Goal: Answer question/provide support: Share knowledge or assist other users

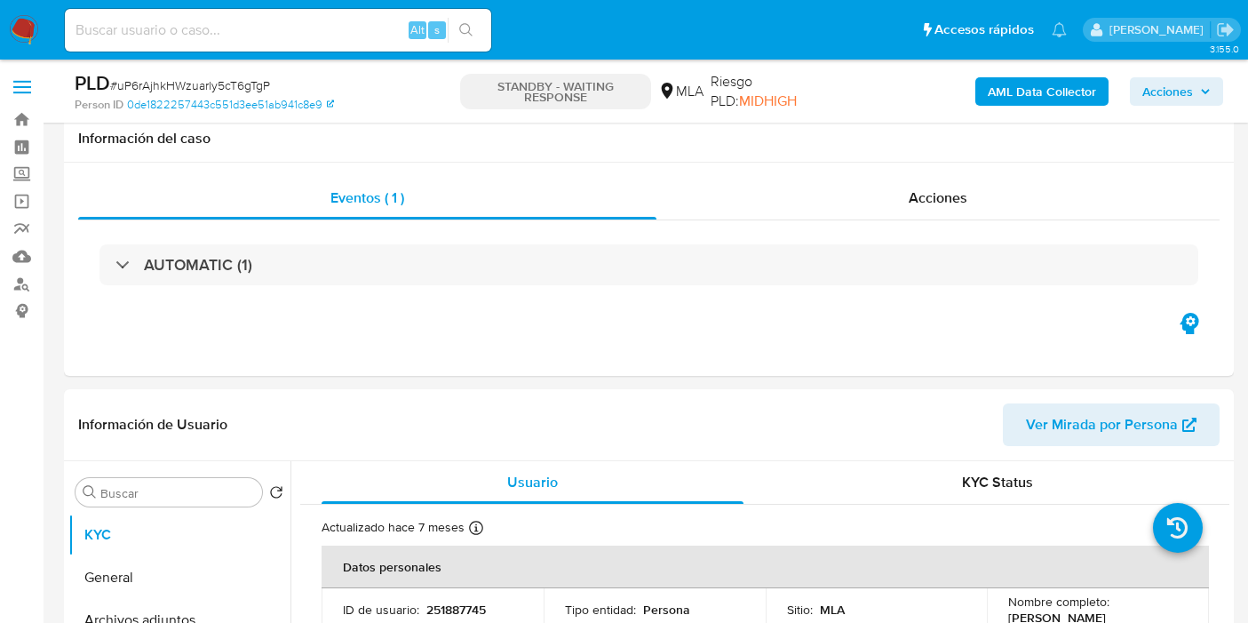
select select "10"
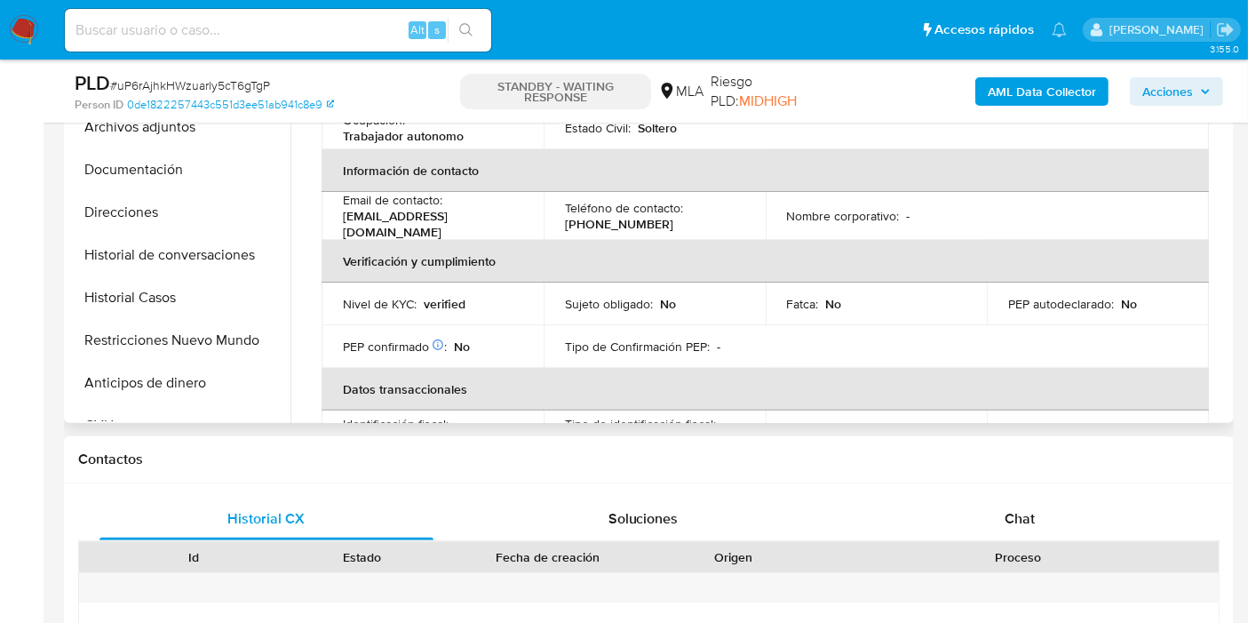
scroll to position [296, 0]
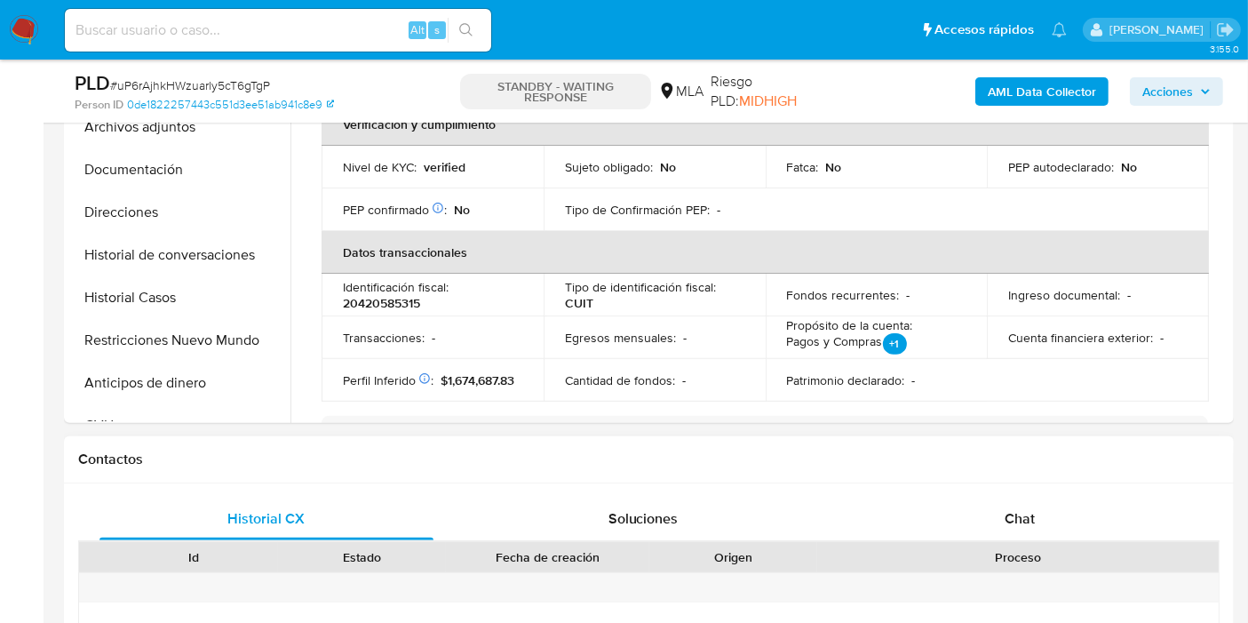
click at [977, 455] on h1 "Contactos" at bounding box center [648, 459] width 1141 height 18
click at [974, 501] on div "Chat" at bounding box center [1020, 518] width 334 height 43
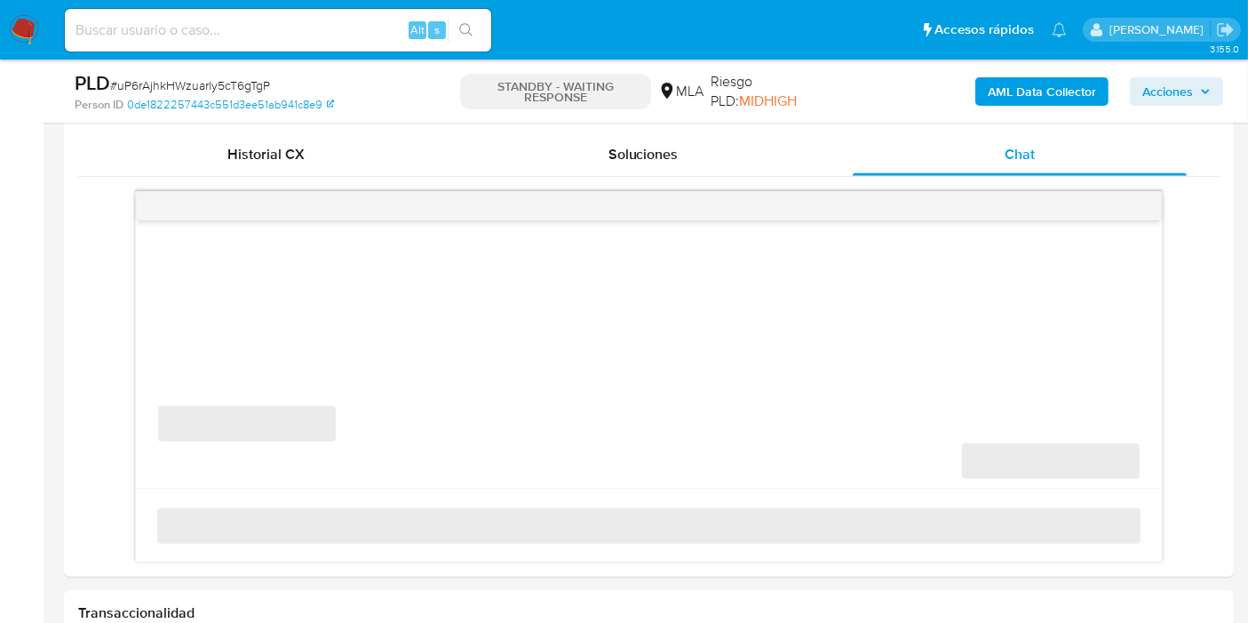
scroll to position [888, 0]
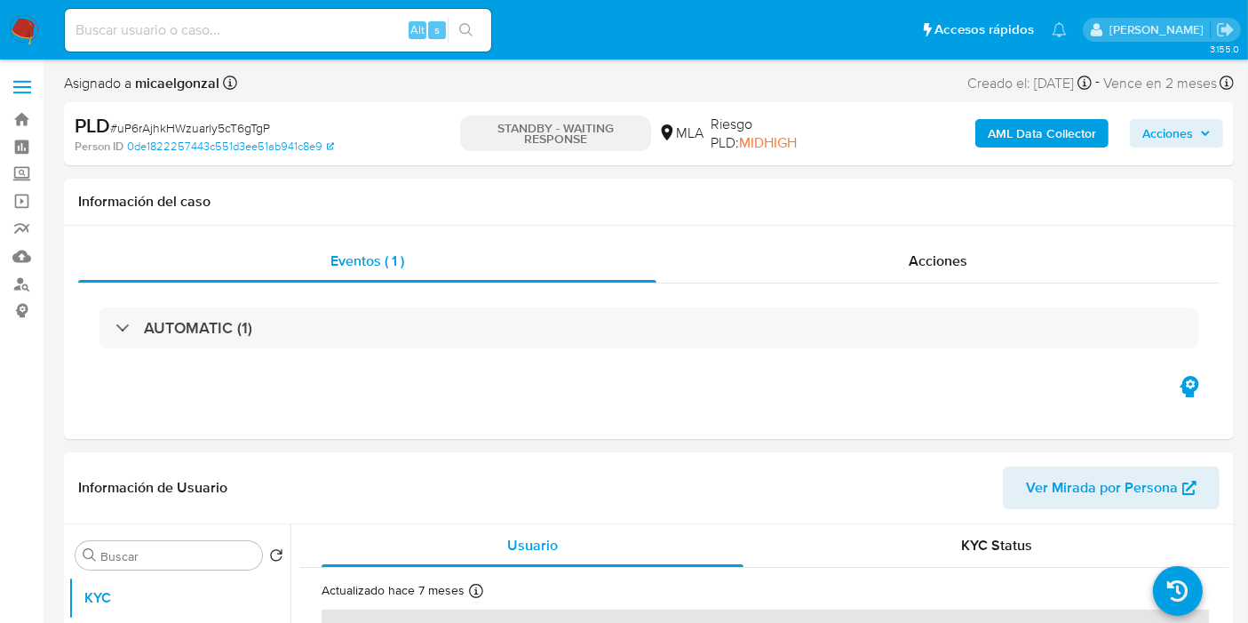
select select "10"
click at [197, 36] on input at bounding box center [278, 30] width 426 height 23
paste input "hzJDPpONK1WtBLqNmBoM8JBT"
type input "hzJDPpONK1WtBLqNmBoM8JBT"
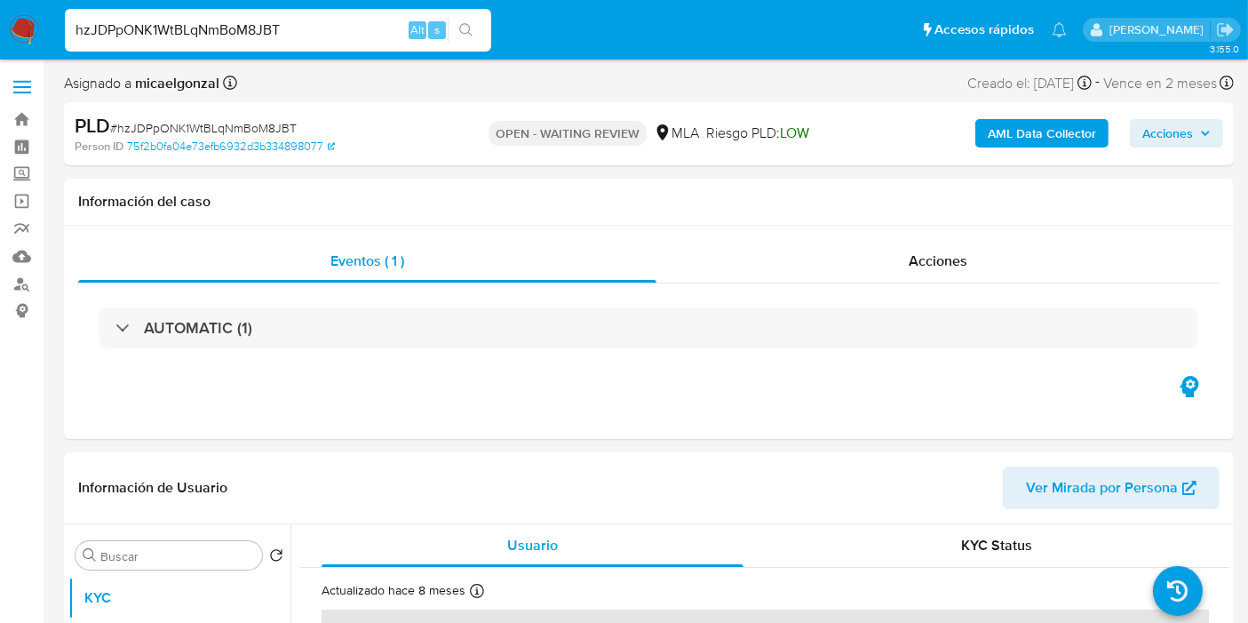
select select "10"
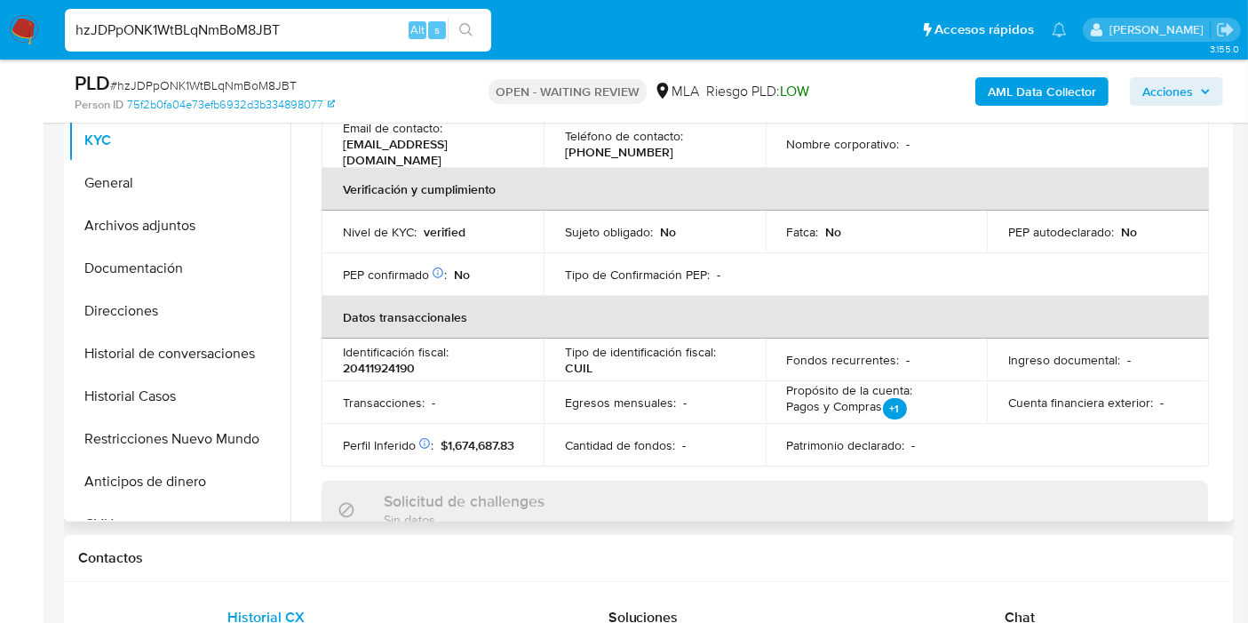
scroll to position [592, 0]
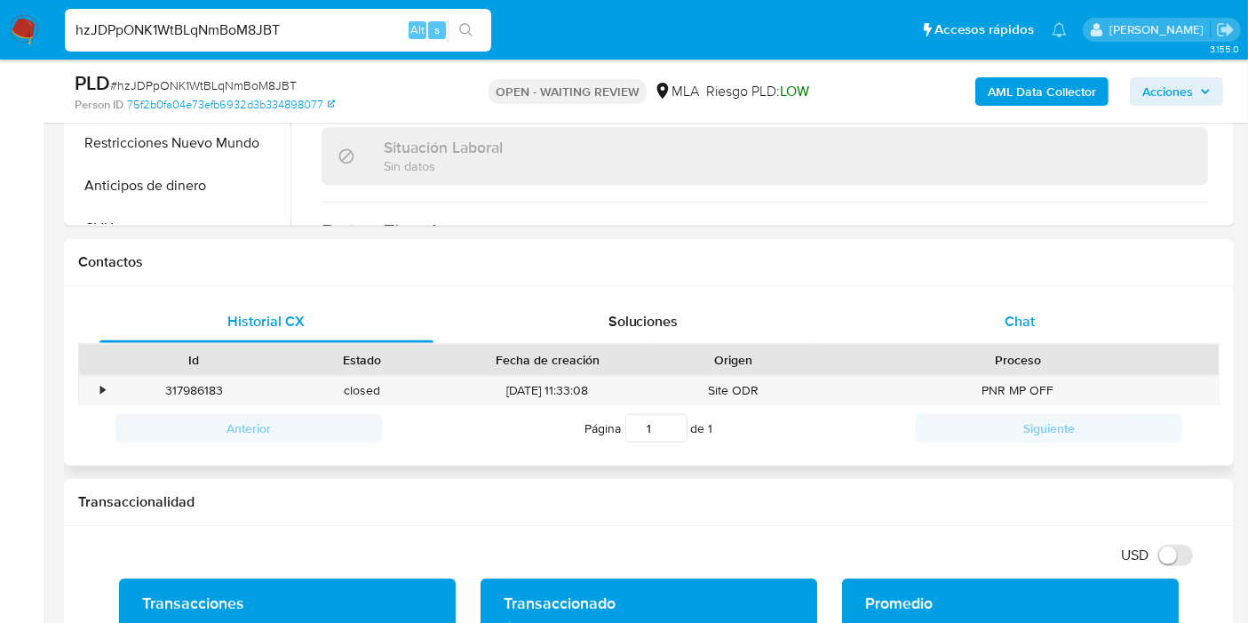
click at [1096, 309] on div "Chat" at bounding box center [1020, 321] width 334 height 43
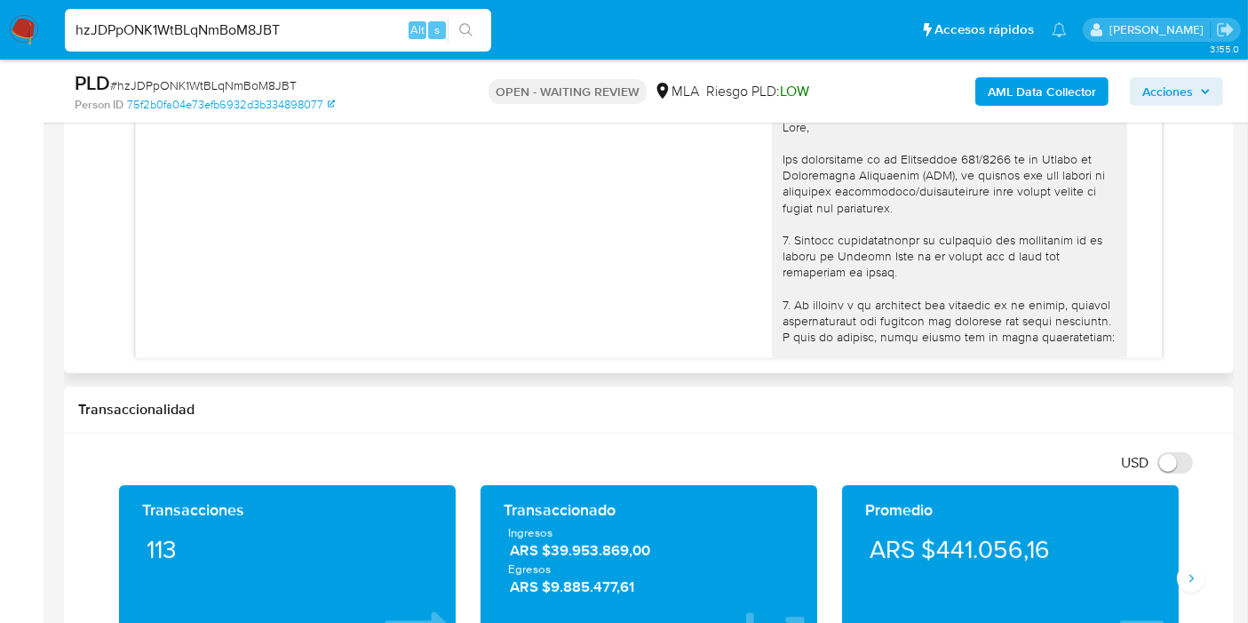
scroll to position [874, 0]
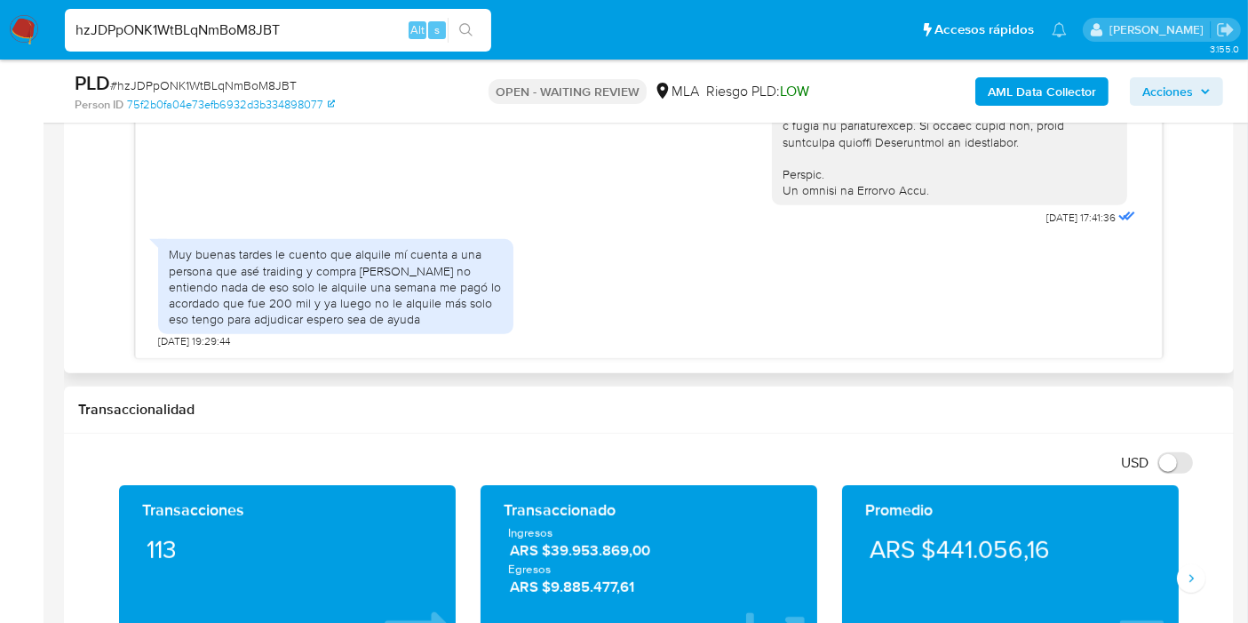
click at [439, 303] on div "Muy buenas tardes le cuento que alquile mí cuenta a una persona que asé traidin…" at bounding box center [336, 286] width 334 height 81
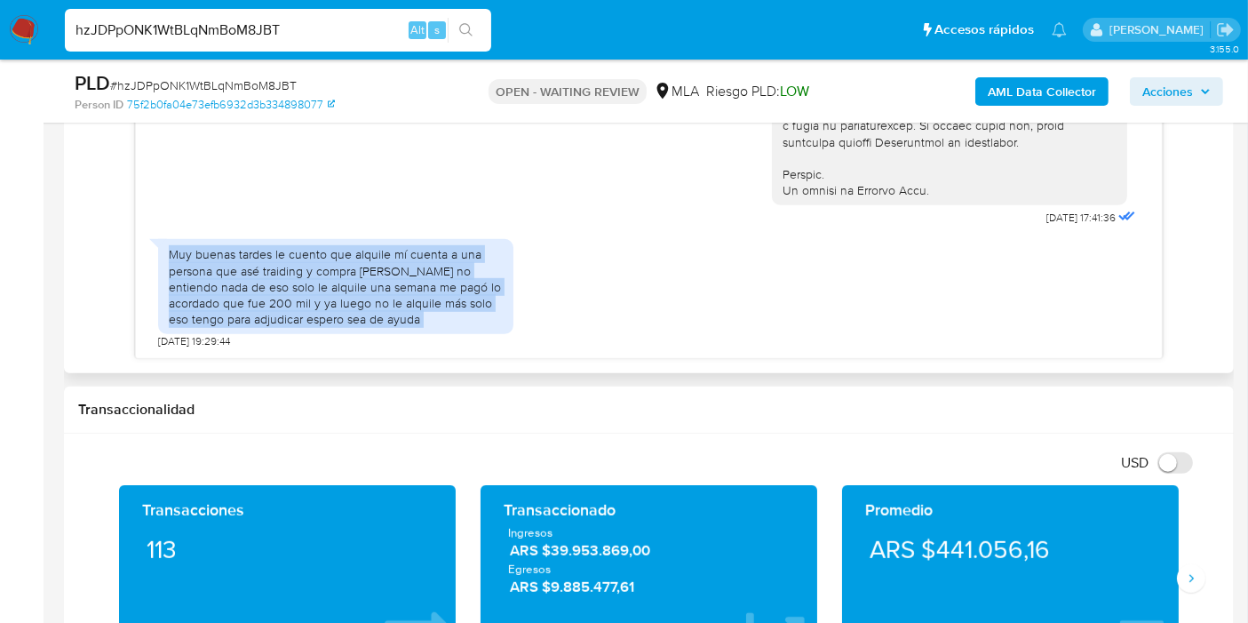
click at [439, 303] on div "Muy buenas tardes le cuento que alquile mí cuenta a una persona que asé traidin…" at bounding box center [336, 286] width 334 height 81
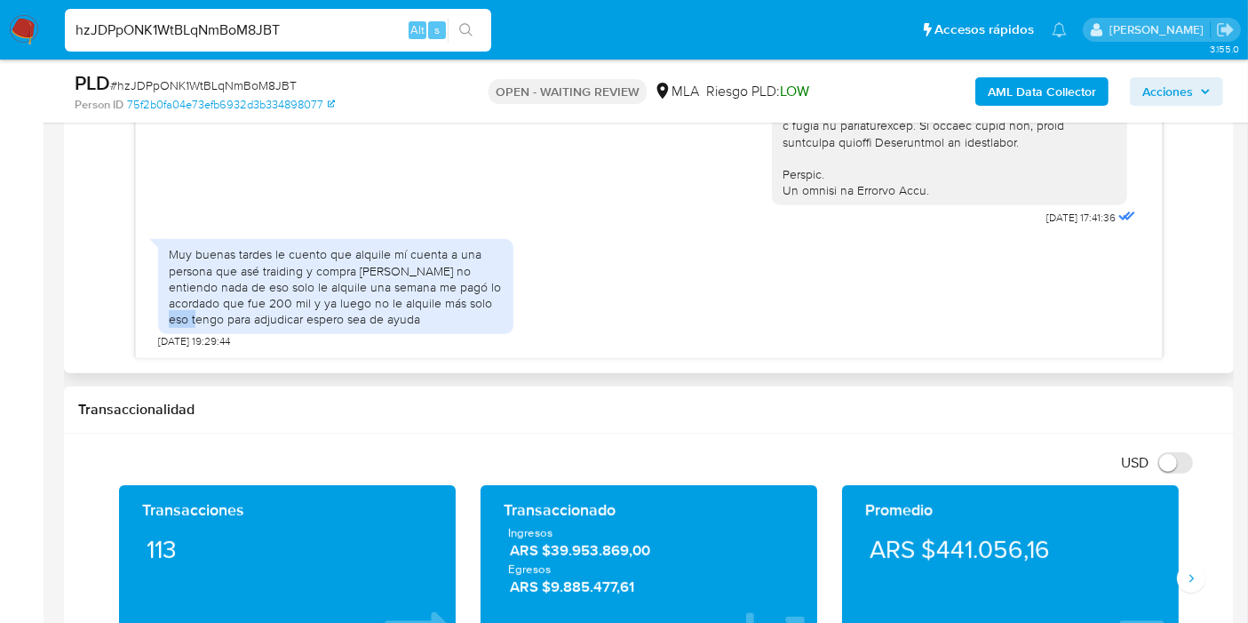
click at [439, 303] on div "Muy buenas tardes le cuento que alquile mí cuenta a una persona que asé traidin…" at bounding box center [336, 286] width 334 height 81
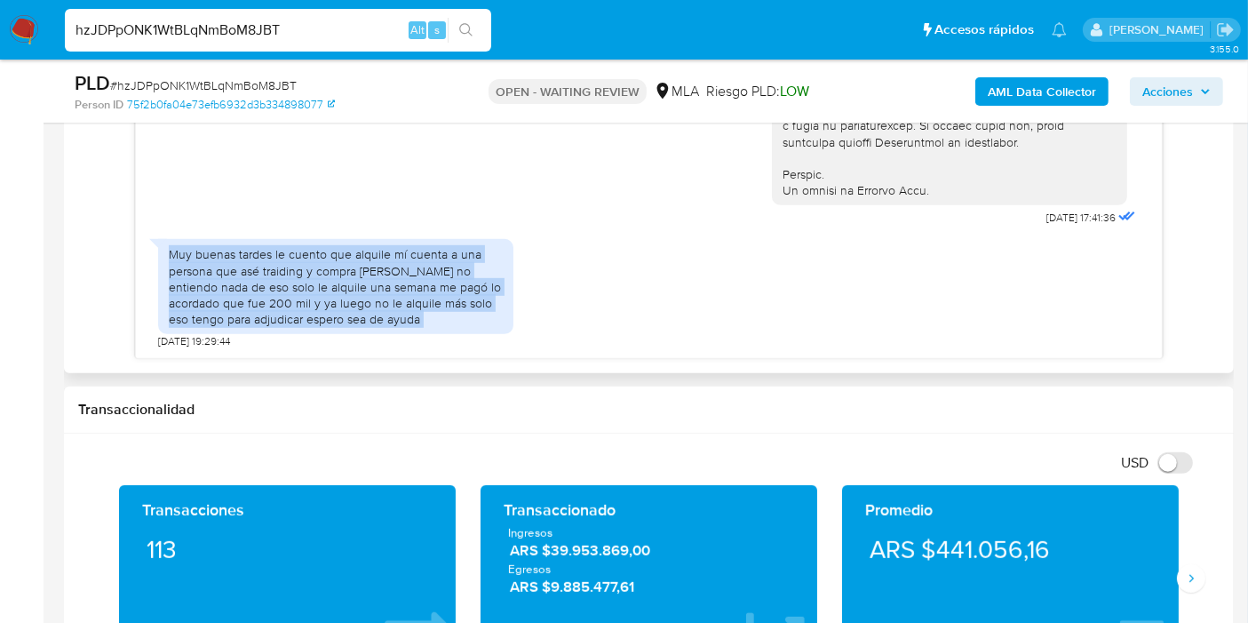
click at [439, 303] on div "Muy buenas tardes le cuento que alquile mí cuenta a una persona que asé traidin…" at bounding box center [336, 286] width 334 height 81
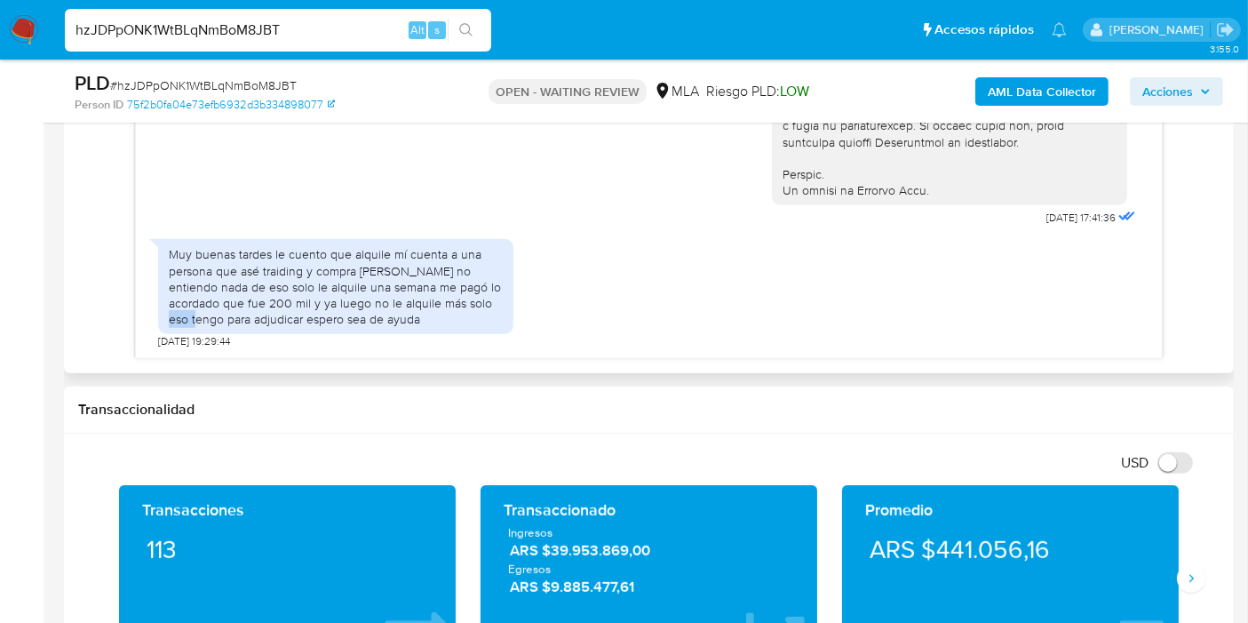
click at [439, 303] on div "Muy buenas tardes le cuento que alquile mí cuenta a una persona que asé traidin…" at bounding box center [336, 286] width 334 height 81
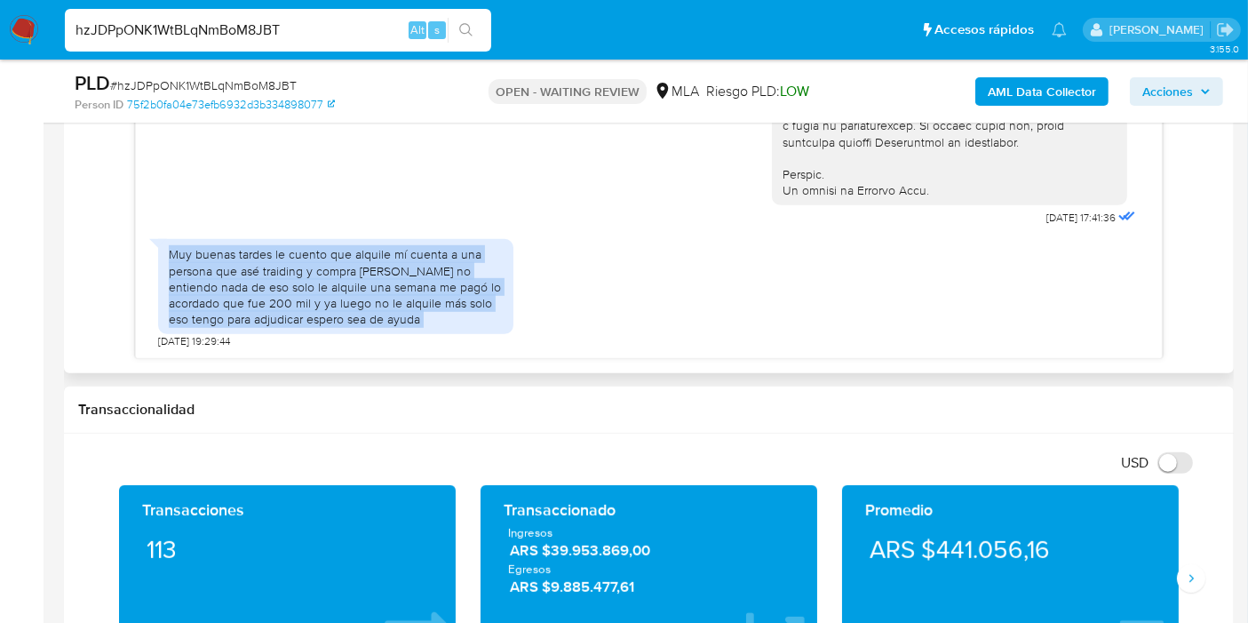
click at [439, 303] on div "Muy buenas tardes le cuento que alquile mí cuenta a una persona que asé traidin…" at bounding box center [336, 286] width 334 height 81
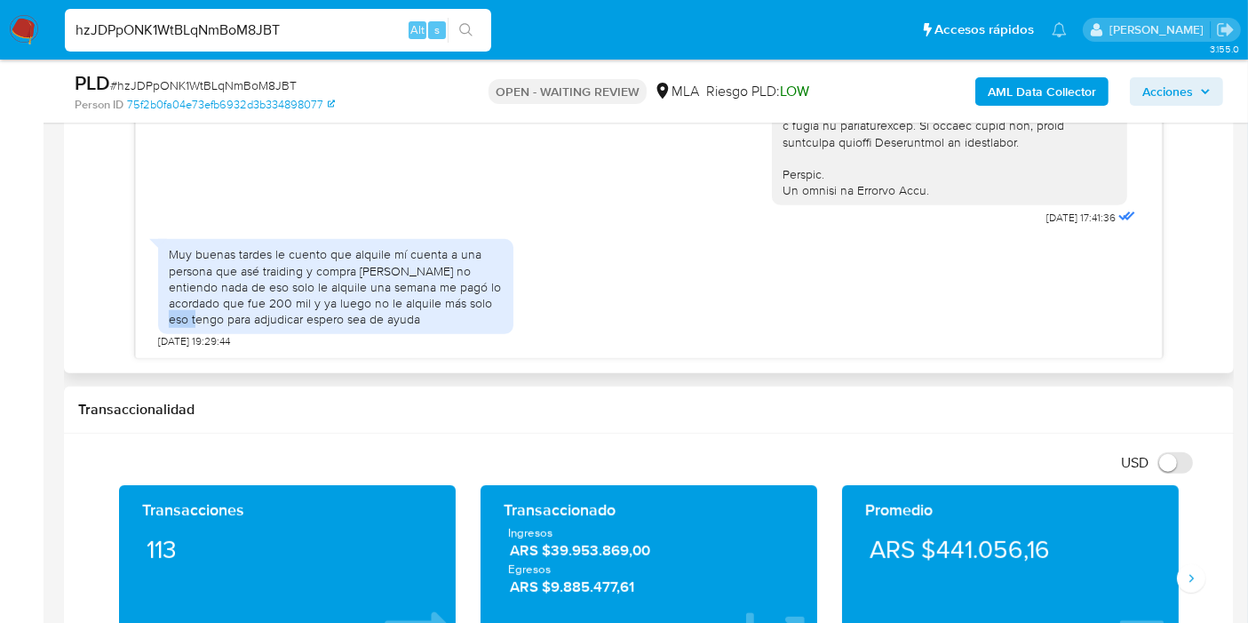
click at [439, 303] on div "Muy buenas tardes le cuento que alquile mí cuenta a una persona que asé traidin…" at bounding box center [336, 286] width 334 height 81
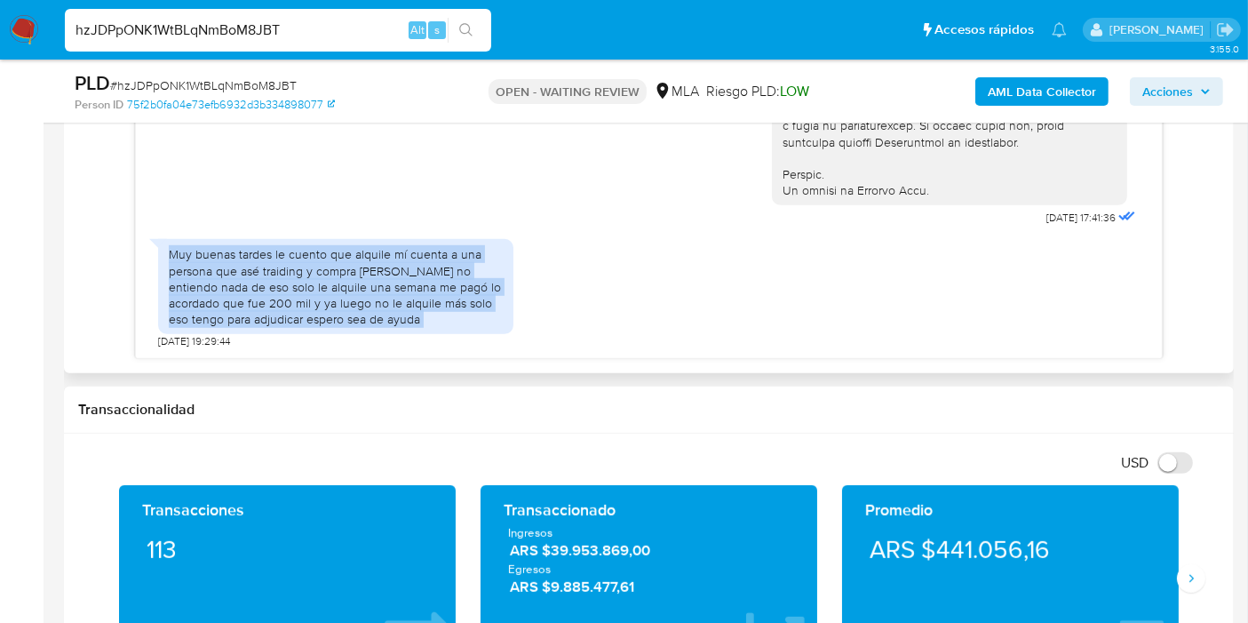
click at [439, 303] on div "Muy buenas tardes le cuento que alquile mí cuenta a una persona que asé traidin…" at bounding box center [336, 286] width 334 height 81
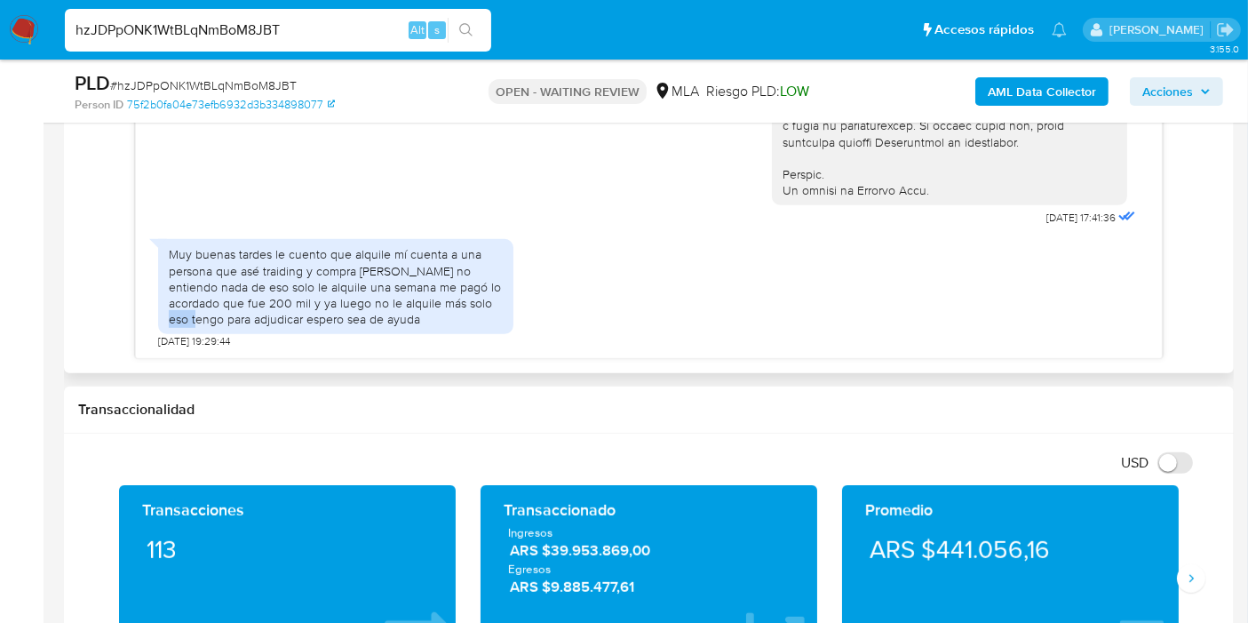
click at [439, 303] on div "Muy buenas tardes le cuento que alquile mí cuenta a una persona que asé traidin…" at bounding box center [336, 286] width 334 height 81
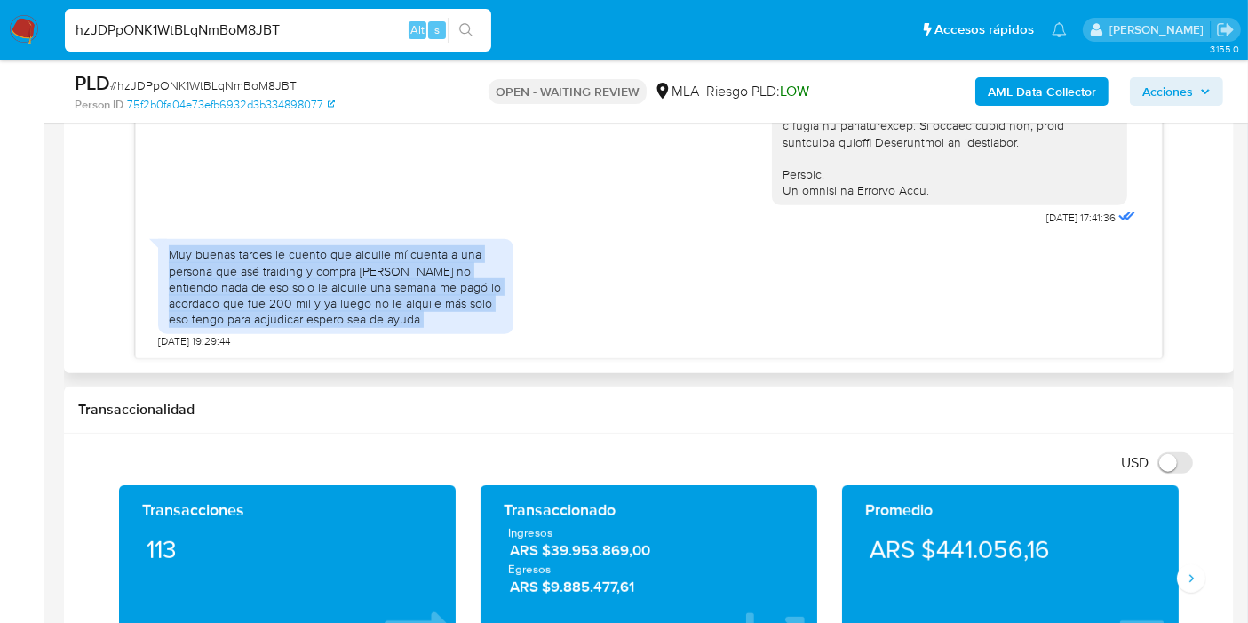
click at [439, 303] on div "Muy buenas tardes le cuento que alquile mí cuenta a una persona que asé traidin…" at bounding box center [336, 286] width 334 height 81
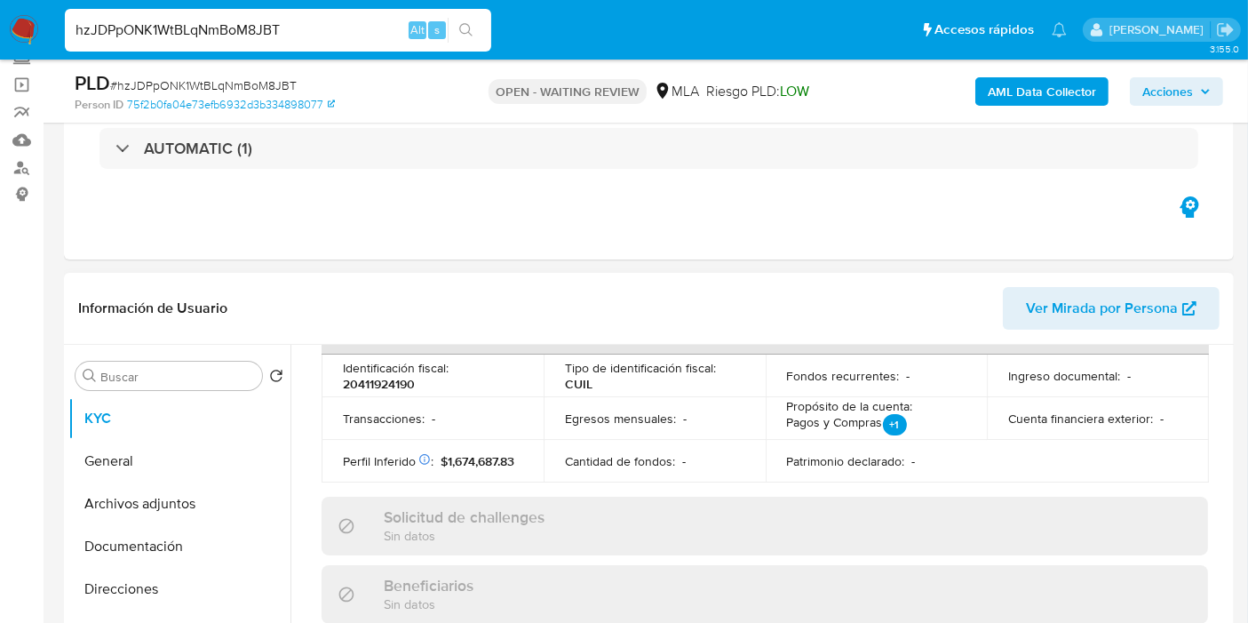
scroll to position [99, 0]
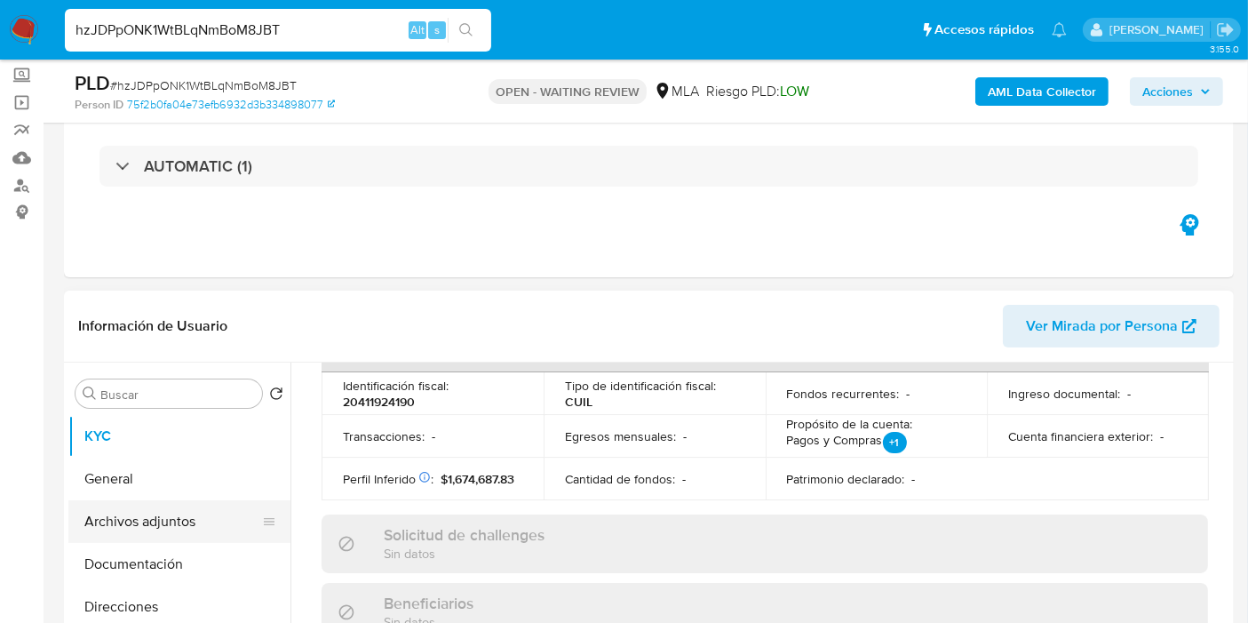
click at [123, 516] on button "Archivos adjuntos" at bounding box center [172, 521] width 208 height 43
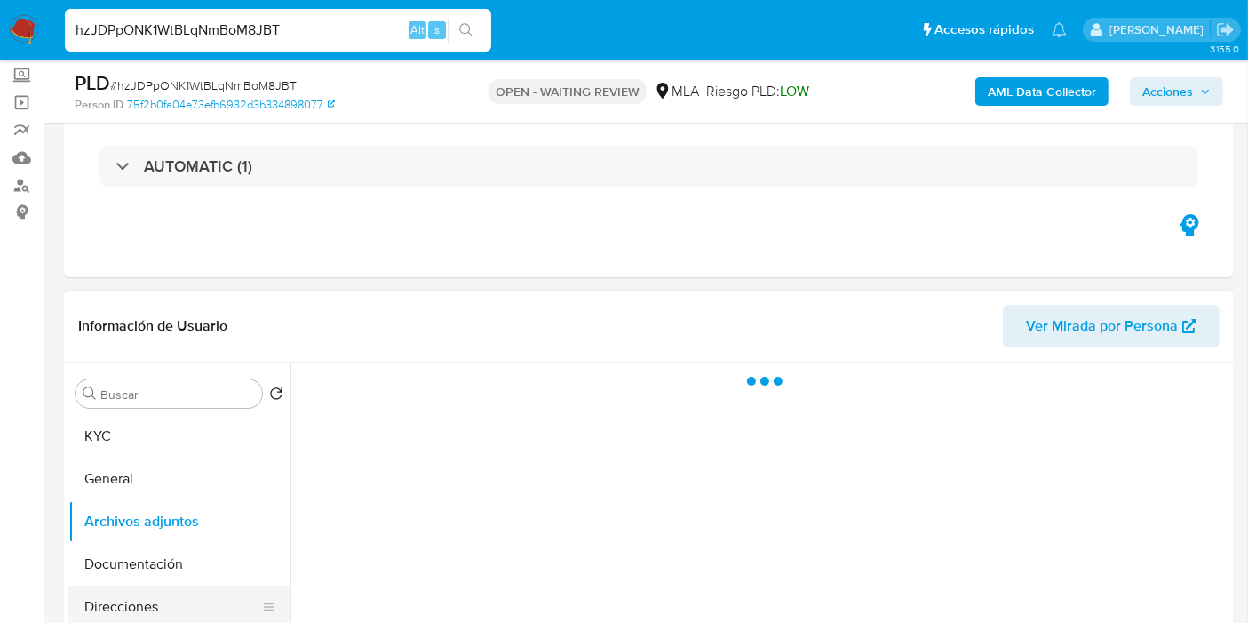
click at [130, 587] on button "Direcciones" at bounding box center [172, 606] width 208 height 43
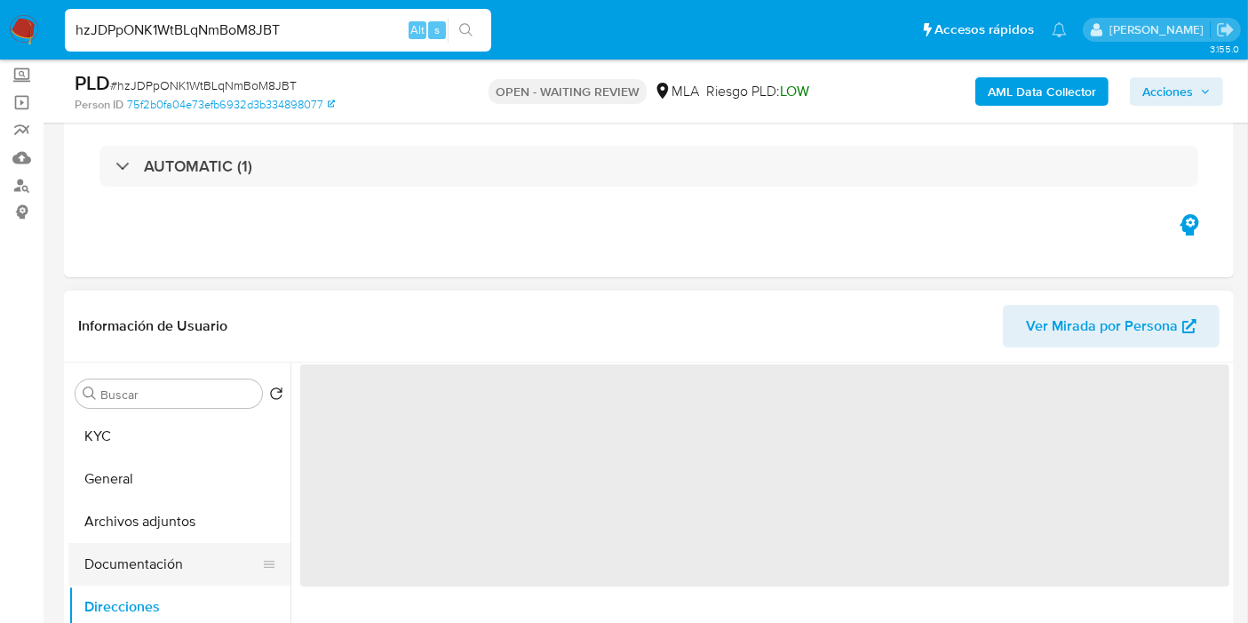
click at [165, 567] on button "Documentación" at bounding box center [172, 564] width 208 height 43
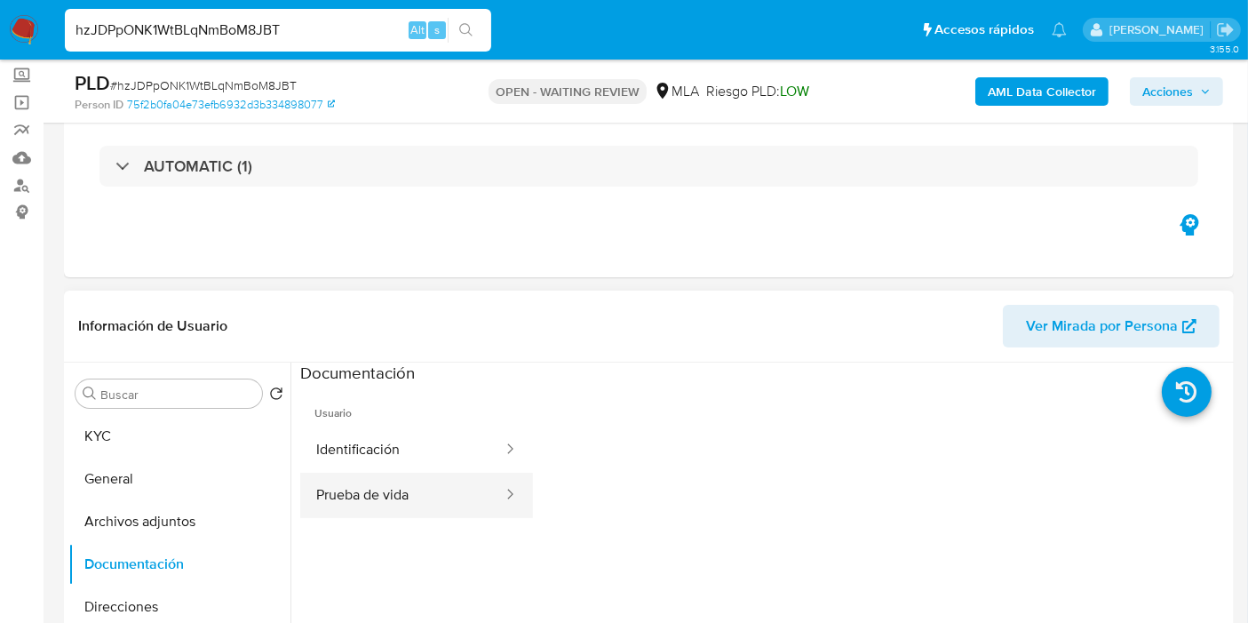
click at [460, 489] on button "Prueba de vida" at bounding box center [402, 495] width 204 height 45
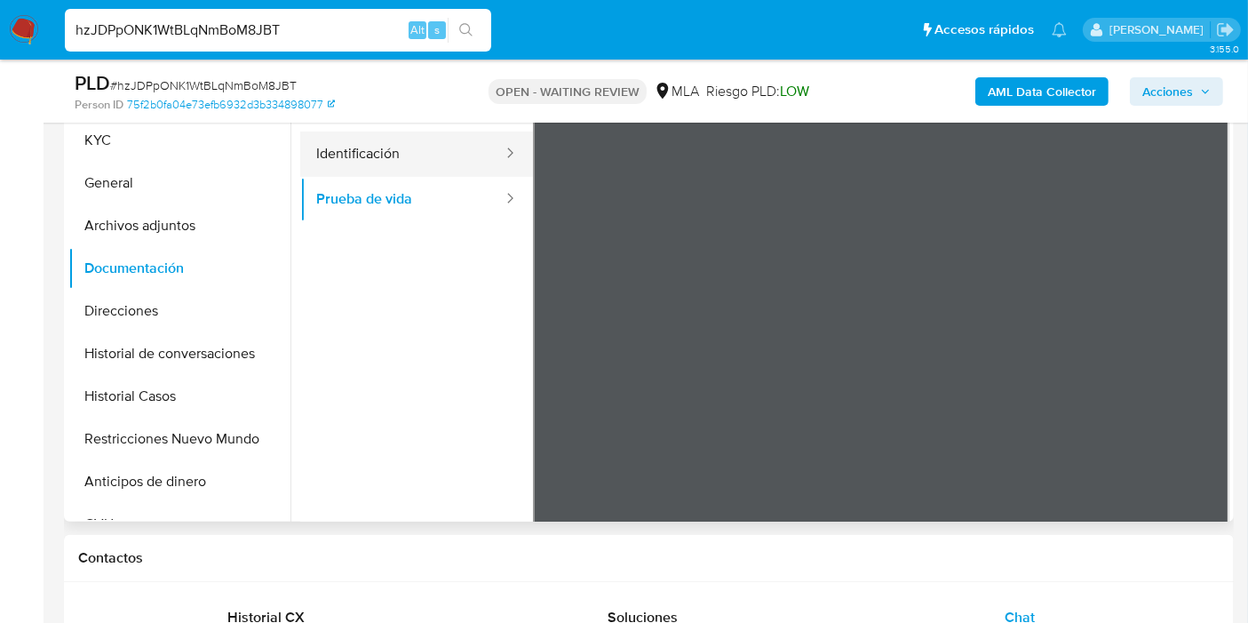
click at [421, 163] on button "Identificación" at bounding box center [402, 153] width 204 height 45
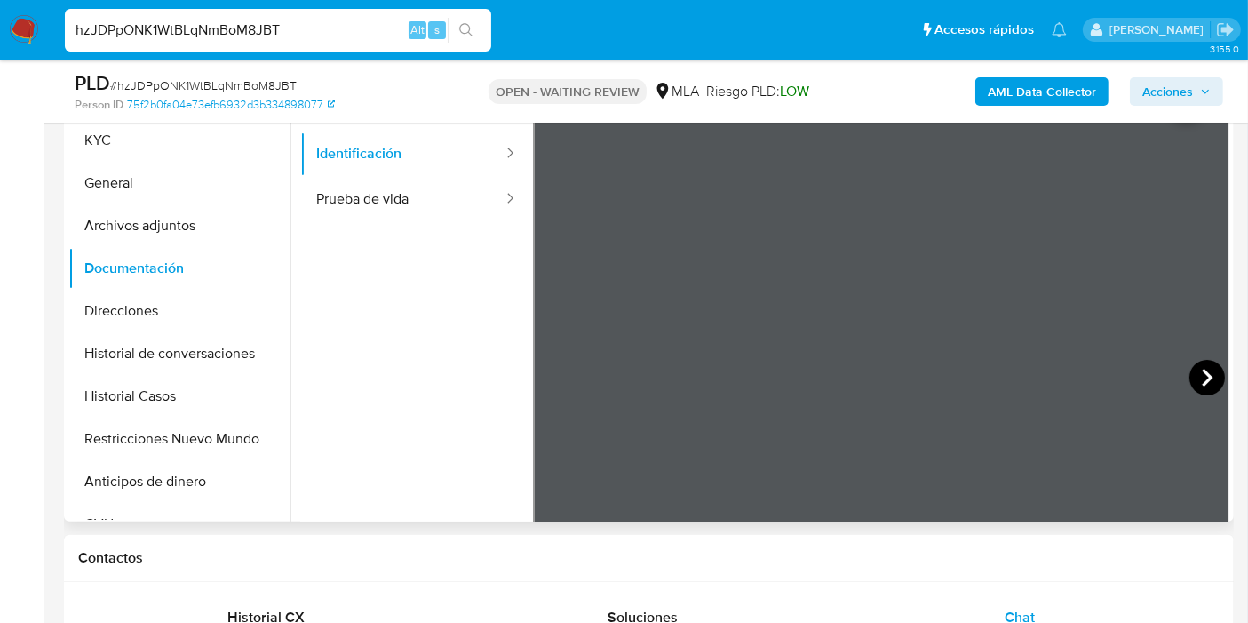
click at [1197, 377] on icon at bounding box center [1207, 378] width 36 height 36
click at [170, 153] on button "KYC" at bounding box center [172, 140] width 208 height 43
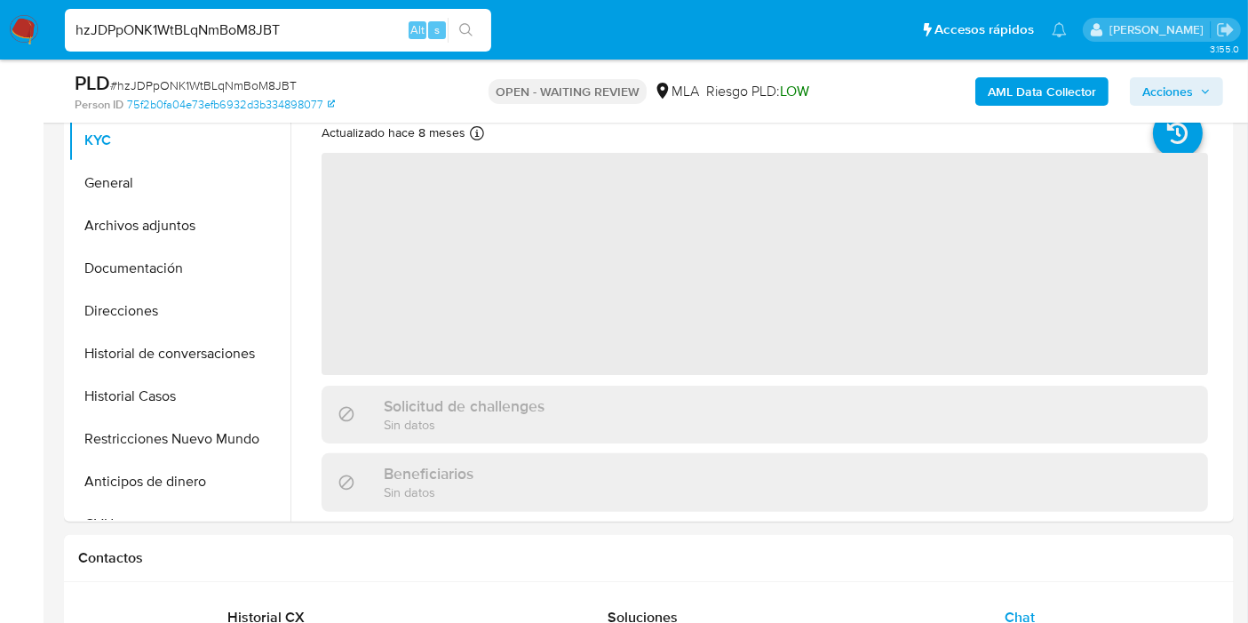
scroll to position [296, 0]
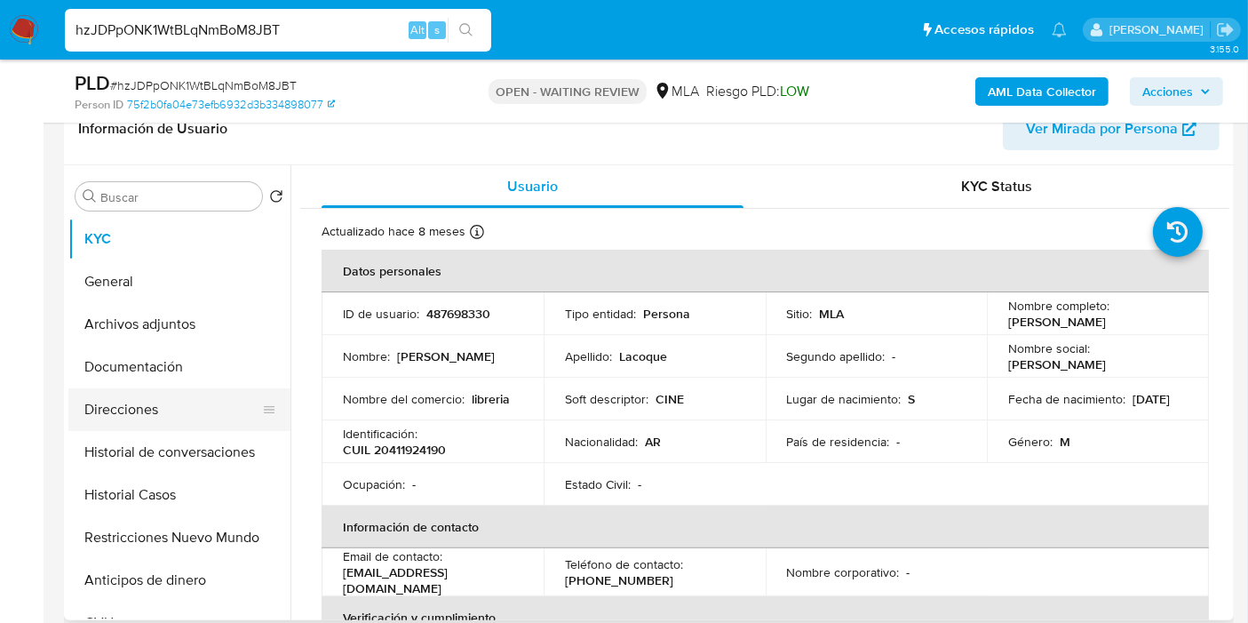
click at [184, 415] on button "Direcciones" at bounding box center [172, 409] width 208 height 43
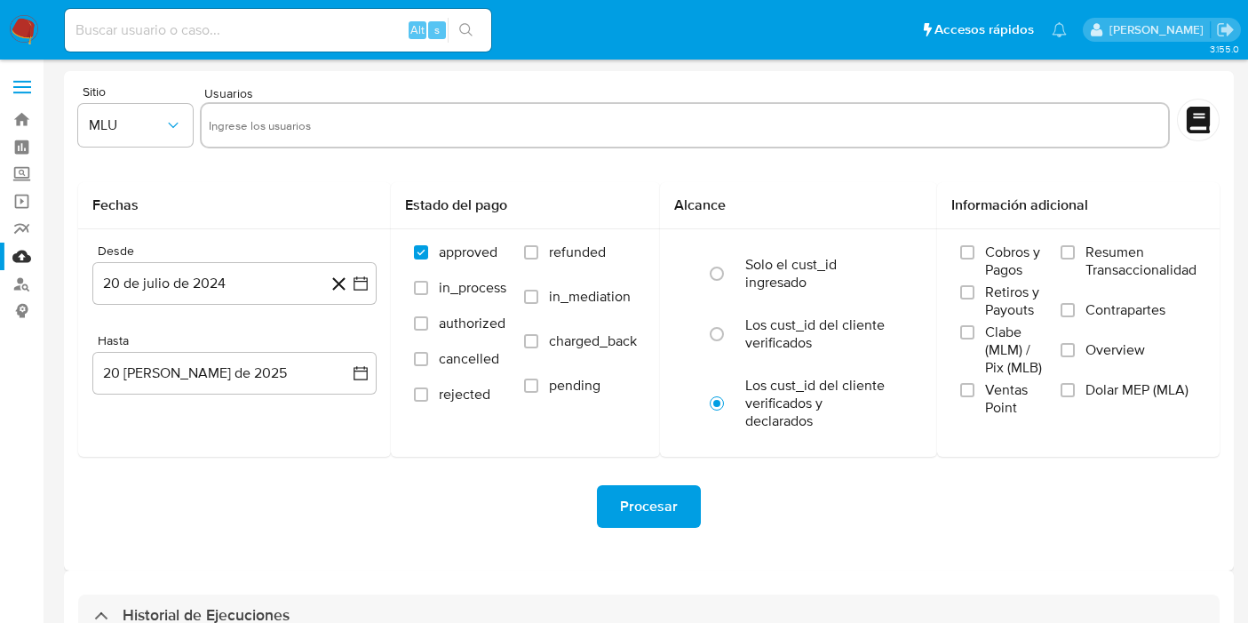
select select "10"
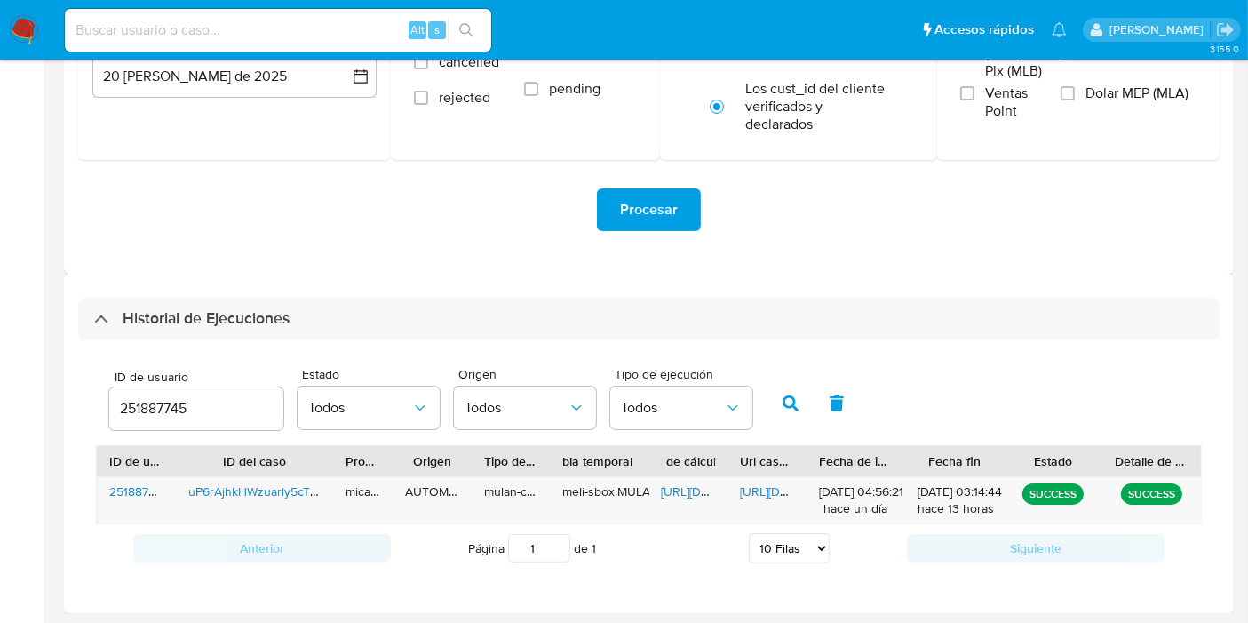
click at [148, 401] on input "251887745" at bounding box center [196, 408] width 174 height 23
type input "487698330"
click at [790, 404] on icon "button" at bounding box center [791, 403] width 16 height 16
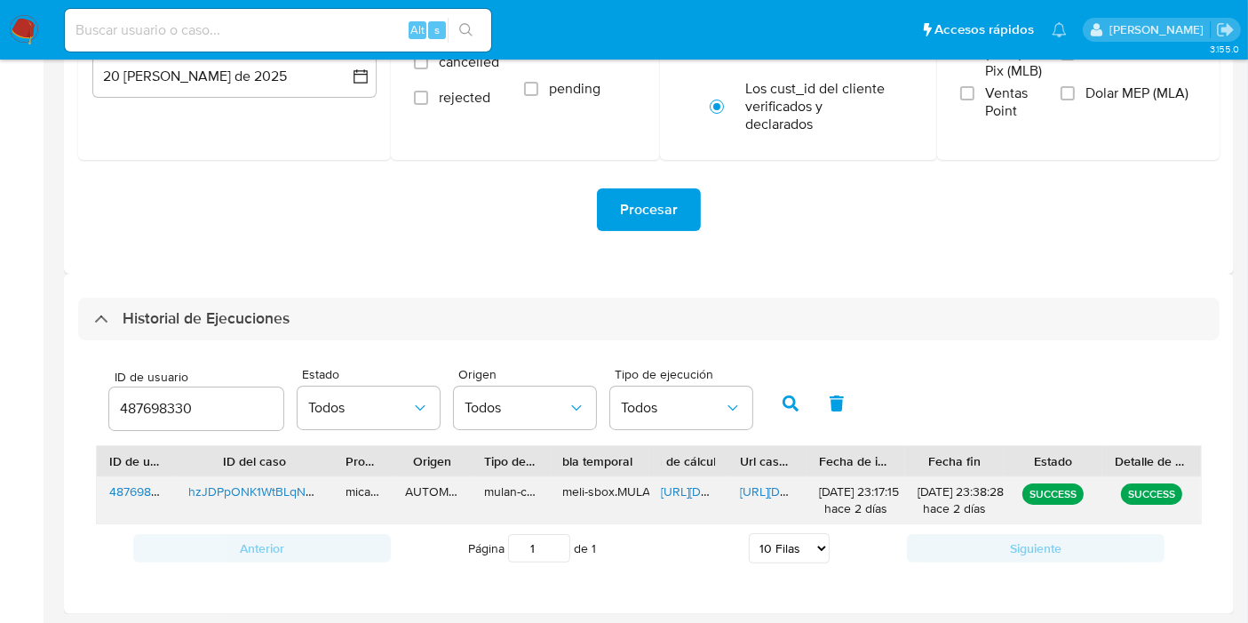
click at [700, 489] on span "https://docs.google.com/spreadsheets/d/1xhZPEK3Nb4_qaaztvtjfbW892Ia6rBWGKHEeKyx…" at bounding box center [723, 491] width 123 height 18
click at [771, 486] on span "https://docs.google.com/document/d/1oww8M_8LyWHrKY68Vv8ceVEd6pTNB232RcSTfz1T5zk…" at bounding box center [801, 491] width 123 height 18
